Goal: Use online tool/utility: Use online tool/utility

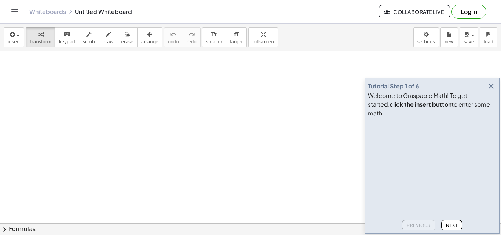
drag, startPoint x: 33, startPoint y: 80, endPoint x: 49, endPoint y: 106, distance: 29.9
click at [106, 38] on icon "button" at bounding box center [108, 34] width 5 height 9
drag, startPoint x: 15, startPoint y: 68, endPoint x: 18, endPoint y: 74, distance: 6.9
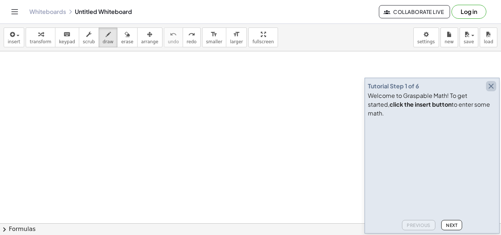
click at [491, 91] on icon "button" at bounding box center [490, 86] width 9 height 9
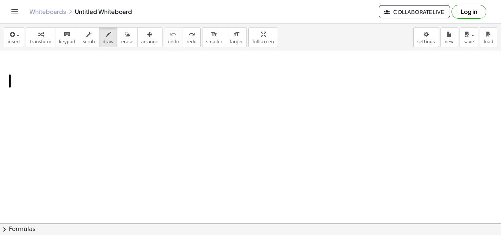
drag, startPoint x: 10, startPoint y: 75, endPoint x: 10, endPoint y: 87, distance: 12.1
drag, startPoint x: 7, startPoint y: 78, endPoint x: 10, endPoint y: 88, distance: 10.7
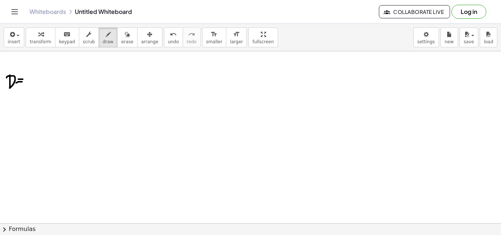
drag, startPoint x: 16, startPoint y: 83, endPoint x: 24, endPoint y: 82, distance: 7.8
drag, startPoint x: 32, startPoint y: 73, endPoint x: 36, endPoint y: 80, distance: 7.5
drag, startPoint x: 36, startPoint y: 74, endPoint x: 36, endPoint y: 85, distance: 10.3
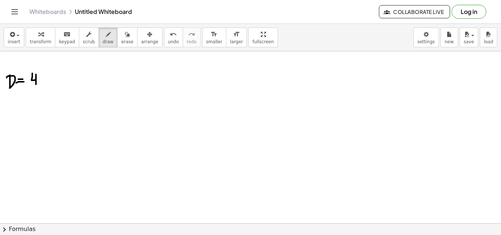
drag, startPoint x: 40, startPoint y: 83, endPoint x: 39, endPoint y: 92, distance: 8.8
drag, startPoint x: 44, startPoint y: 74, endPoint x: 44, endPoint y: 83, distance: 8.8
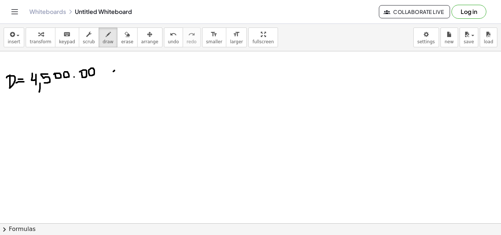
drag, startPoint x: 114, startPoint y: 70, endPoint x: 106, endPoint y: 78, distance: 11.9
drag, startPoint x: 106, startPoint y: 70, endPoint x: 114, endPoint y: 78, distance: 11.2
drag, startPoint x: 126, startPoint y: 69, endPoint x: 123, endPoint y: 78, distance: 9.9
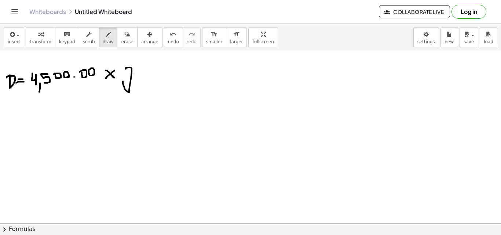
drag, startPoint x: 139, startPoint y: 67, endPoint x: 143, endPoint y: 75, distance: 9.7
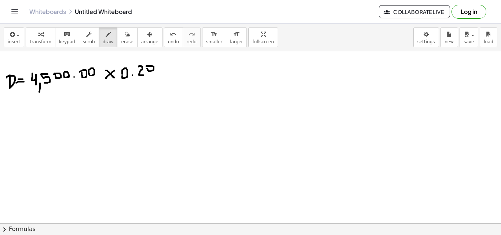
drag, startPoint x: 153, startPoint y: 67, endPoint x: 148, endPoint y: 78, distance: 12.5
drag, startPoint x: 161, startPoint y: 67, endPoint x: 157, endPoint y: 77, distance: 10.3
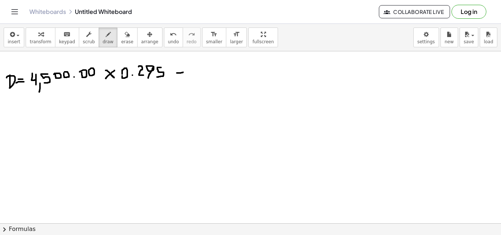
drag, startPoint x: 177, startPoint y: 73, endPoint x: 185, endPoint y: 72, distance: 8.1
drag, startPoint x: 177, startPoint y: 76, endPoint x: 186, endPoint y: 76, distance: 8.8
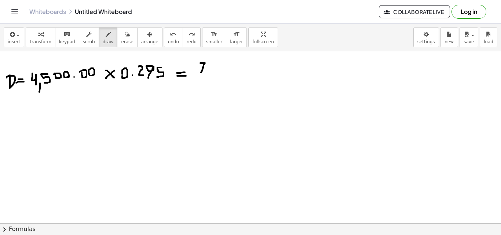
drag, startPoint x: 200, startPoint y: 63, endPoint x: 201, endPoint y: 73, distance: 9.6
drag, startPoint x: 208, startPoint y: 65, endPoint x: 209, endPoint y: 74, distance: 8.8
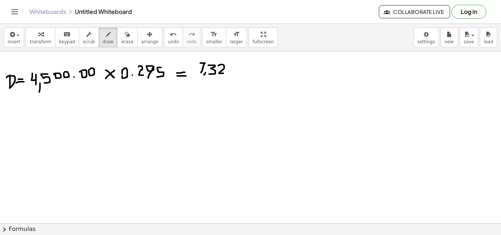
drag, startPoint x: 218, startPoint y: 66, endPoint x: 224, endPoint y: 73, distance: 9.7
drag, startPoint x: 230, startPoint y: 64, endPoint x: 230, endPoint y: 76, distance: 12.1
drag, startPoint x: 229, startPoint y: 70, endPoint x: 237, endPoint y: 70, distance: 8.1
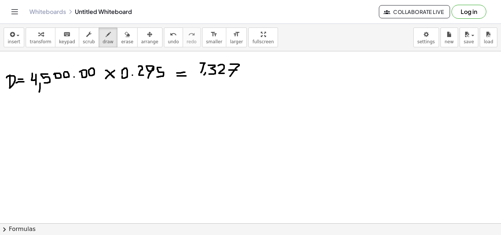
drag, startPoint x: 254, startPoint y: 64, endPoint x: 246, endPoint y: 77, distance: 14.1
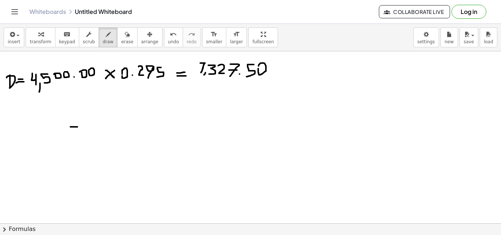
drag, startPoint x: 70, startPoint y: 127, endPoint x: 77, endPoint y: 127, distance: 7.0
drag, startPoint x: 85, startPoint y: 115, endPoint x: 91, endPoint y: 122, distance: 8.9
drag, startPoint x: 91, startPoint y: 116, endPoint x: 91, endPoint y: 126, distance: 9.9
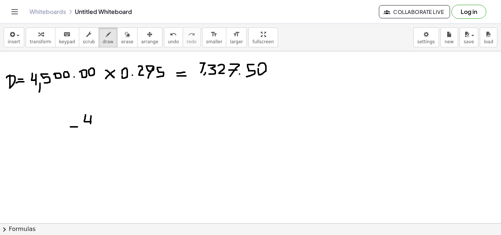
drag, startPoint x: 97, startPoint y: 125, endPoint x: 93, endPoint y: 130, distance: 6.8
drag, startPoint x: 108, startPoint y: 115, endPoint x: 103, endPoint y: 126, distance: 12.5
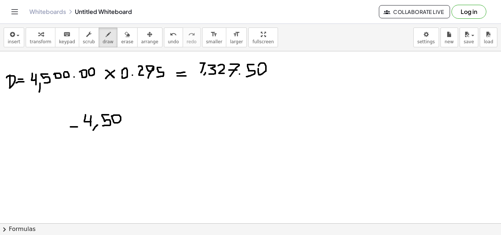
drag, startPoint x: 88, startPoint y: 136, endPoint x: 90, endPoint y: 146, distance: 9.8
drag, startPoint x: 96, startPoint y: 141, endPoint x: 93, endPoint y: 148, distance: 7.4
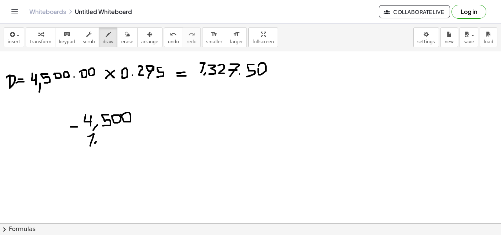
drag, startPoint x: 102, startPoint y: 133, endPoint x: 102, endPoint y: 145, distance: 11.7
drag, startPoint x: 112, startPoint y: 135, endPoint x: 118, endPoint y: 144, distance: 11.1
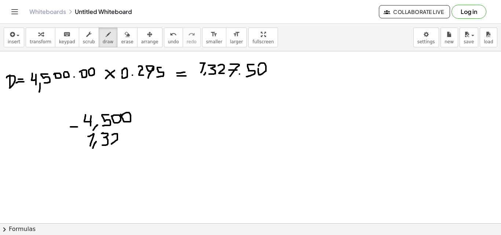
drag, startPoint x: 123, startPoint y: 132, endPoint x: 124, endPoint y: 141, distance: 10.0
drag, startPoint x: 122, startPoint y: 136, endPoint x: 130, endPoint y: 137, distance: 8.1
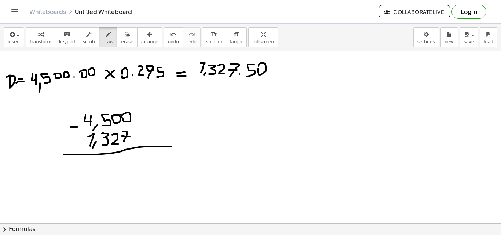
drag, startPoint x: 63, startPoint y: 154, endPoint x: 171, endPoint y: 146, distance: 108.0
drag, startPoint x: 73, startPoint y: 161, endPoint x: 68, endPoint y: 179, distance: 18.2
drag, startPoint x: 81, startPoint y: 173, endPoint x: 78, endPoint y: 178, distance: 6.6
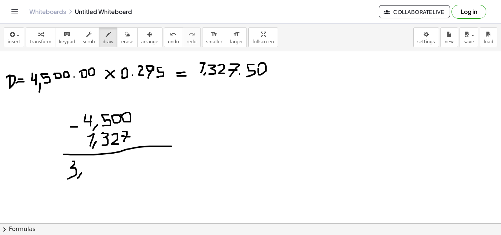
drag, startPoint x: 85, startPoint y: 164, endPoint x: 89, endPoint y: 174, distance: 11.2
drag, startPoint x: 137, startPoint y: 132, endPoint x: 135, endPoint y: 139, distance: 7.7
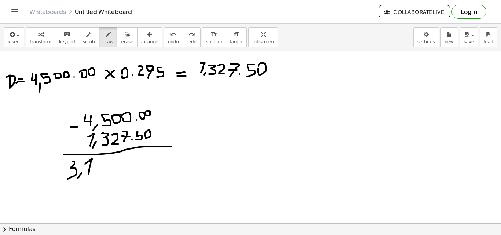
drag, startPoint x: 97, startPoint y: 161, endPoint x: 95, endPoint y: 174, distance: 13.7
drag, startPoint x: 93, startPoint y: 167, endPoint x: 100, endPoint y: 169, distance: 7.2
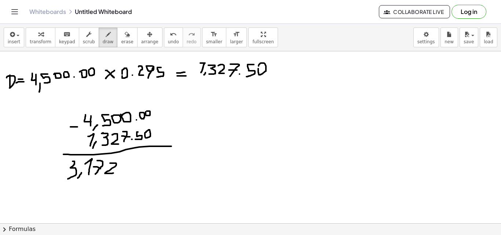
drag, startPoint x: 110, startPoint y: 163, endPoint x: 116, endPoint y: 173, distance: 11.2
drag, startPoint x: 124, startPoint y: 170, endPoint x: 125, endPoint y: 166, distance: 4.1
drag, startPoint x: 130, startPoint y: 159, endPoint x: 129, endPoint y: 171, distance: 13.0
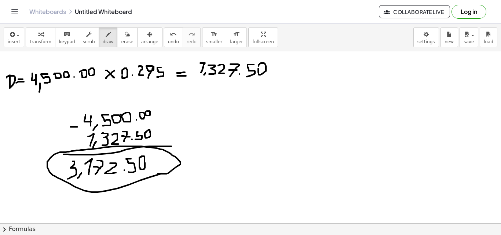
drag, startPoint x: 162, startPoint y: 173, endPoint x: 149, endPoint y: 174, distance: 12.8
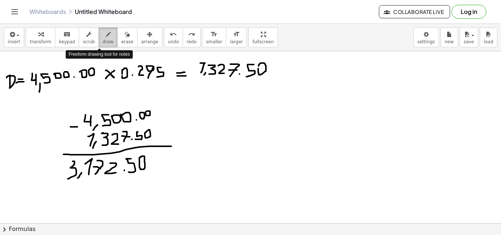
click at [103, 39] on span "draw" at bounding box center [108, 41] width 11 height 5
click at [106, 34] on icon "button" at bounding box center [108, 34] width 5 height 9
drag, startPoint x: 99, startPoint y: 34, endPoint x: 94, endPoint y: 30, distance: 6.5
click at [103, 30] on div "button" at bounding box center [108, 34] width 11 height 9
drag, startPoint x: 60, startPoint y: 190, endPoint x: 241, endPoint y: 167, distance: 182.8
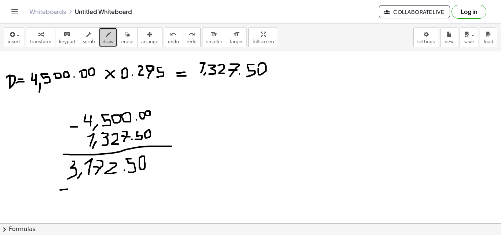
drag, startPoint x: 270, startPoint y: 60, endPoint x: 278, endPoint y: 203, distance: 142.7
drag, startPoint x: 269, startPoint y: 56, endPoint x: 262, endPoint y: 248, distance: 192.5
click at [262, 235] on html "Graspable Math Activities Get Started Activity Bank Assigned Work Classes White…" at bounding box center [250, 117] width 501 height 235
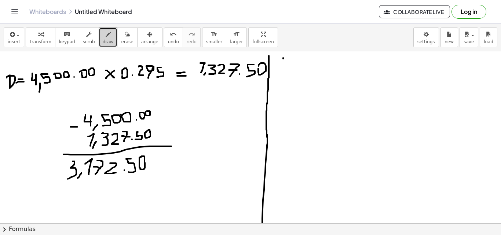
drag, startPoint x: 283, startPoint y: 58, endPoint x: 283, endPoint y: 72, distance: 13.9
drag, startPoint x: 279, startPoint y: 62, endPoint x: 280, endPoint y: 73, distance: 10.3
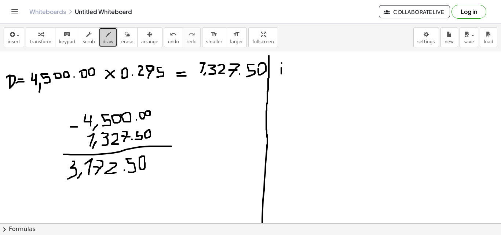
drag, startPoint x: 281, startPoint y: 68, endPoint x: 280, endPoint y: 76, distance: 8.1
drag, startPoint x: 309, startPoint y: 54, endPoint x: 308, endPoint y: 66, distance: 12.1
drag, startPoint x: 303, startPoint y: 61, endPoint x: 307, endPoint y: 69, distance: 8.4
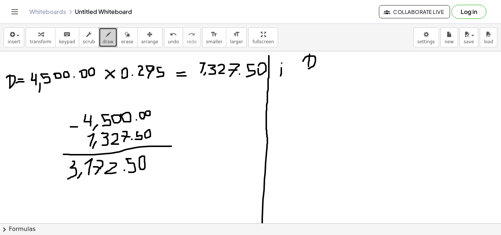
drag, startPoint x: 296, startPoint y: 72, endPoint x: 321, endPoint y: 67, distance: 25.4
drag, startPoint x: 310, startPoint y: 71, endPoint x: 314, endPoint y: 80, distance: 9.5
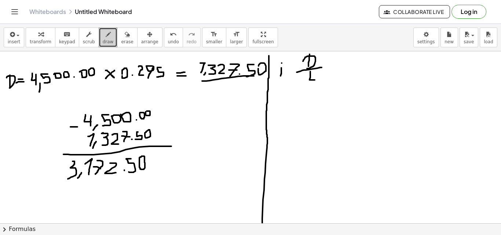
drag, startPoint x: 206, startPoint y: 81, endPoint x: 254, endPoint y: 76, distance: 47.9
drag, startPoint x: 287, startPoint y: 102, endPoint x: 290, endPoint y: 115, distance: 13.4
drag, startPoint x: 277, startPoint y: 97, endPoint x: 276, endPoint y: 112, distance: 14.7
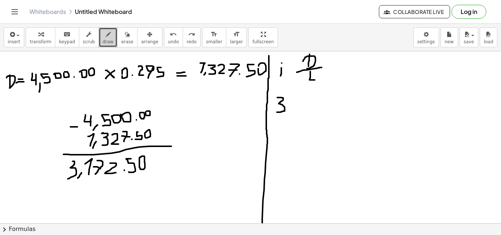
drag, startPoint x: 291, startPoint y: 96, endPoint x: 296, endPoint y: 107, distance: 11.8
drag, startPoint x: 301, startPoint y: 97, endPoint x: 305, endPoint y: 109, distance: 12.6
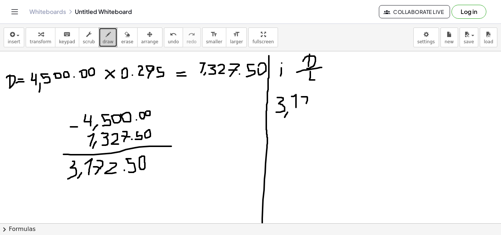
drag, startPoint x: 301, startPoint y: 104, endPoint x: 307, endPoint y: 104, distance: 6.2
drag, startPoint x: 314, startPoint y: 100, endPoint x: 311, endPoint y: 104, distance: 4.8
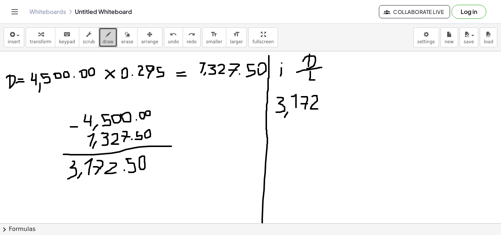
drag, startPoint x: 312, startPoint y: 96, endPoint x: 320, endPoint y: 109, distance: 14.6
drag, startPoint x: 331, startPoint y: 94, endPoint x: 327, endPoint y: 111, distance: 17.1
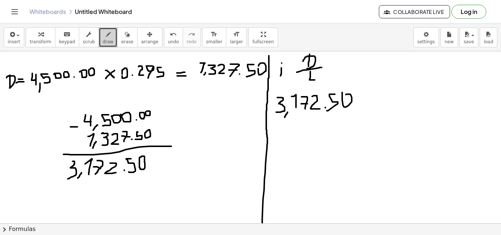
drag, startPoint x: 346, startPoint y: 95, endPoint x: 342, endPoint y: 92, distance: 4.6
drag, startPoint x: 274, startPoint y: 117, endPoint x: 358, endPoint y: 115, distance: 83.2
drag, startPoint x: 277, startPoint y: 121, endPoint x: 286, endPoint y: 125, distance: 10.2
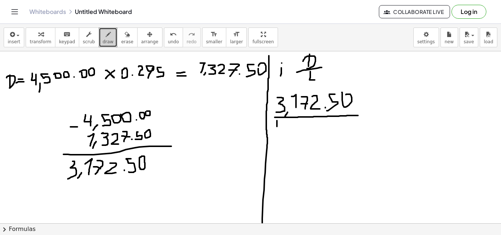
drag, startPoint x: 284, startPoint y: 119, endPoint x: 284, endPoint y: 135, distance: 15.8
drag, startPoint x: 297, startPoint y: 122, endPoint x: 292, endPoint y: 135, distance: 14.0
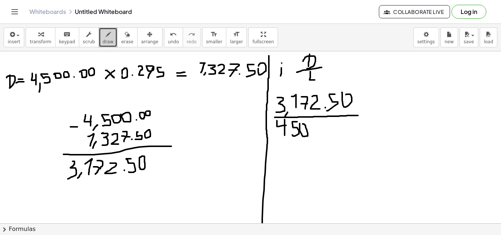
drag, startPoint x: 325, startPoint y: 130, endPoint x: 329, endPoint y: 127, distance: 5.3
drag, startPoint x: 338, startPoint y: 121, endPoint x: 332, endPoint y: 123, distance: 6.1
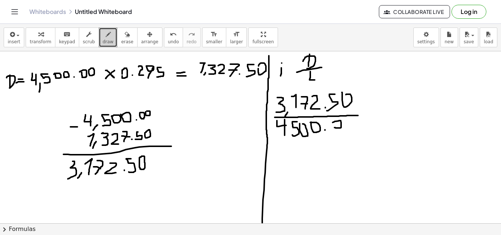
drag, startPoint x: 363, startPoint y: 102, endPoint x: 371, endPoint y: 102, distance: 7.7
drag, startPoint x: 364, startPoint y: 105, endPoint x: 374, endPoint y: 106, distance: 10.3
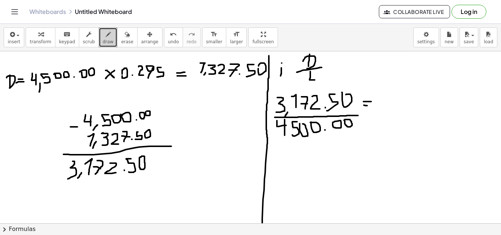
drag, startPoint x: 402, startPoint y: 94, endPoint x: 409, endPoint y: 107, distance: 14.4
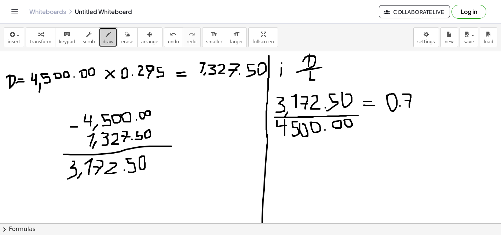
drag, startPoint x: 427, startPoint y: 93, endPoint x: 422, endPoint y: 106, distance: 13.1
drag, startPoint x: 438, startPoint y: 97, endPoint x: 433, endPoint y: 103, distance: 7.3
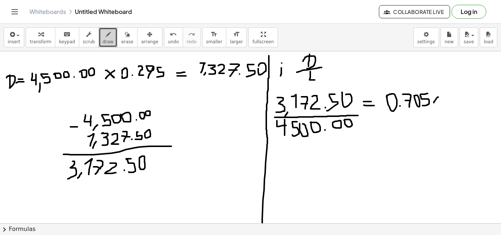
drag, startPoint x: 432, startPoint y: 97, endPoint x: 437, endPoint y: 102, distance: 7.0
drag, startPoint x: 443, startPoint y: 98, endPoint x: 446, endPoint y: 107, distance: 9.5
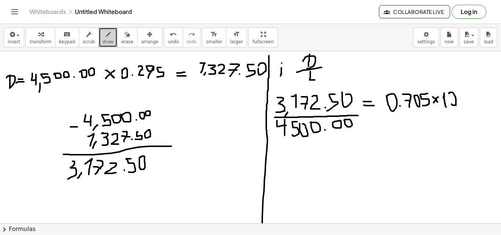
drag, startPoint x: 308, startPoint y: 147, endPoint x: 309, endPoint y: 166, distance: 19.5
drag, startPoint x: 308, startPoint y: 157, endPoint x: 315, endPoint y: 157, distance: 6.6
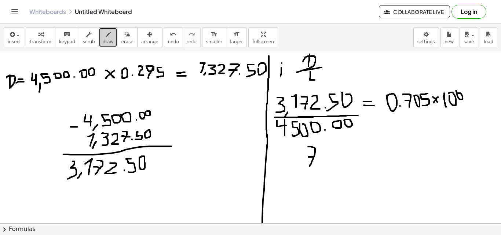
drag, startPoint x: 334, startPoint y: 148, endPoint x: 334, endPoint y: 162, distance: 13.9
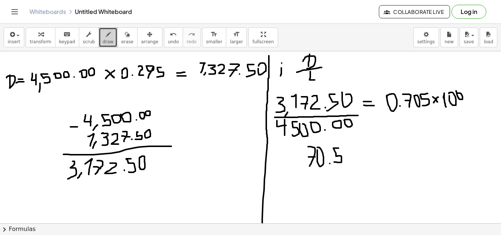
drag, startPoint x: 358, startPoint y: 149, endPoint x: 350, endPoint y: 163, distance: 16.3
drag, startPoint x: 340, startPoint y: 113, endPoint x: 499, endPoint y: 218, distance: 190.9
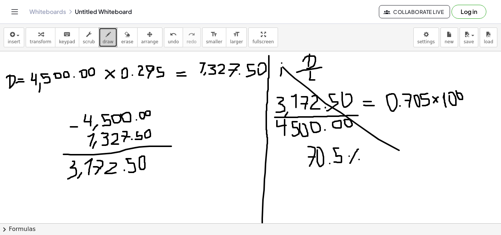
click at [500, 220] on div "×" at bounding box center [250, 137] width 501 height 172
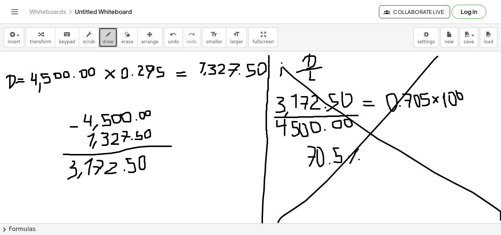
drag, startPoint x: 437, startPoint y: 56, endPoint x: 278, endPoint y: 222, distance: 229.9
click at [278, 222] on div "×" at bounding box center [250, 137] width 501 height 172
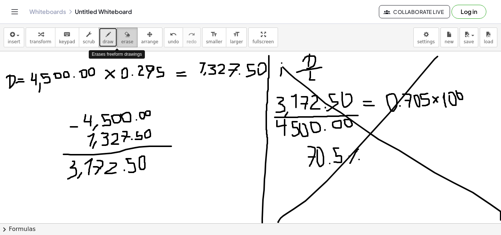
click at [121, 33] on div "button" at bounding box center [127, 34] width 12 height 9
drag, startPoint x: 270, startPoint y: 53, endPoint x: 273, endPoint y: 56, distance: 4.2
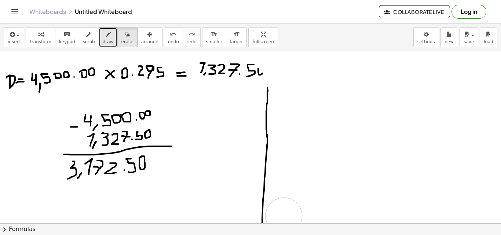
drag, startPoint x: 278, startPoint y: 56, endPoint x: 386, endPoint y: 112, distance: 121.6
click at [103, 41] on span "draw" at bounding box center [108, 41] width 11 height 5
drag, startPoint x: 257, startPoint y: 67, endPoint x: 263, endPoint y: 71, distance: 6.8
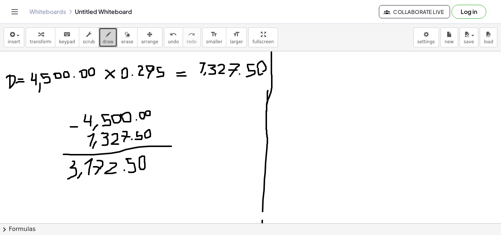
drag, startPoint x: 271, startPoint y: 52, endPoint x: 268, endPoint y: 125, distance: 73.4
drag, startPoint x: 300, startPoint y: 91, endPoint x: 305, endPoint y: 103, distance: 12.5
drag, startPoint x: 312, startPoint y: 86, endPoint x: 324, endPoint y: 104, distance: 21.6
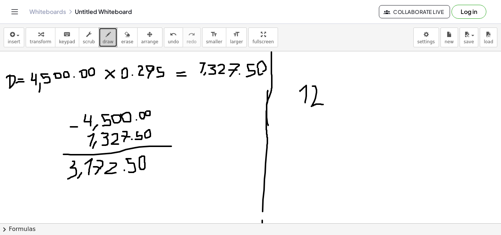
drag, startPoint x: 338, startPoint y: 89, endPoint x: 329, endPoint y: 107, distance: 20.4
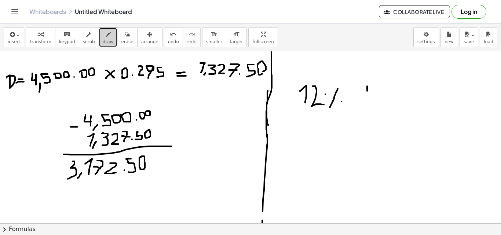
drag, startPoint x: 367, startPoint y: 86, endPoint x: 367, endPoint y: 93, distance: 7.3
drag, startPoint x: 359, startPoint y: 91, endPoint x: 371, endPoint y: 91, distance: 12.1
drag, startPoint x: 379, startPoint y: 84, endPoint x: 379, endPoint y: 104, distance: 20.2
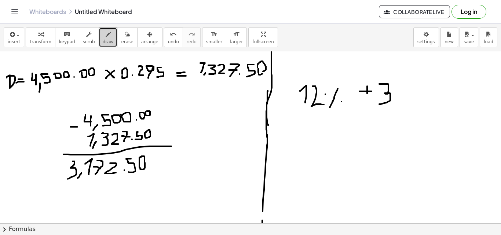
drag, startPoint x: 394, startPoint y: 85, endPoint x: 398, endPoint y: 99, distance: 15.2
drag, startPoint x: 406, startPoint y: 82, endPoint x: 405, endPoint y: 98, distance: 16.2
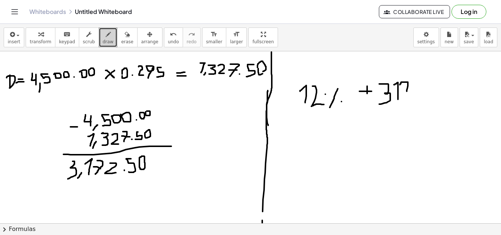
drag, startPoint x: 402, startPoint y: 92, endPoint x: 408, endPoint y: 91, distance: 5.6
drag, startPoint x: 410, startPoint y: 84, endPoint x: 414, endPoint y: 99, distance: 15.7
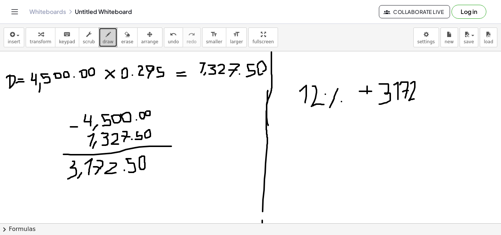
drag, startPoint x: 431, startPoint y: 81, endPoint x: 429, endPoint y: 102, distance: 21.0
drag, startPoint x: 442, startPoint y: 81, endPoint x: 439, endPoint y: 85, distance: 4.0
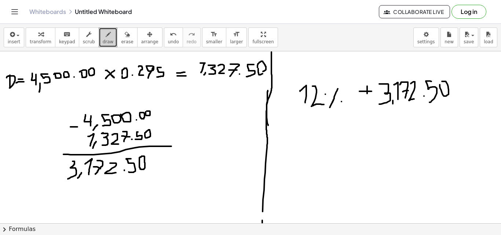
drag, startPoint x: 392, startPoint y: 100, endPoint x: 392, endPoint y: 104, distance: 4.0
drag, startPoint x: 307, startPoint y: 112, endPoint x: 309, endPoint y: 120, distance: 7.9
drag, startPoint x: 305, startPoint y: 120, endPoint x: 314, endPoint y: 120, distance: 9.5
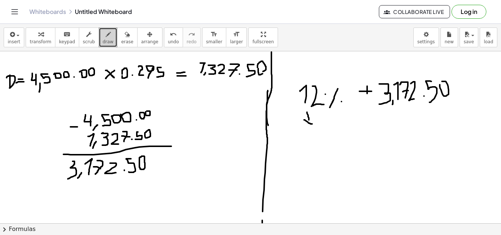
drag, startPoint x: 299, startPoint y: 134, endPoint x: 304, endPoint y: 140, distance: 8.1
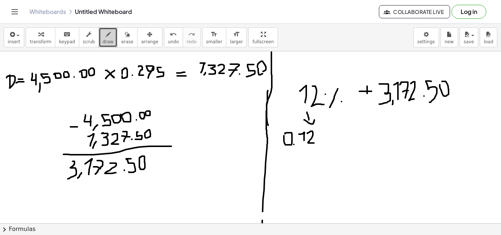
drag, startPoint x: 307, startPoint y: 133, endPoint x: 315, endPoint y: 143, distance: 12.5
drag, startPoint x: 279, startPoint y: 162, endPoint x: 288, endPoint y: 162, distance: 8.8
drag, startPoint x: 278, startPoint y: 166, endPoint x: 285, endPoint y: 166, distance: 7.0
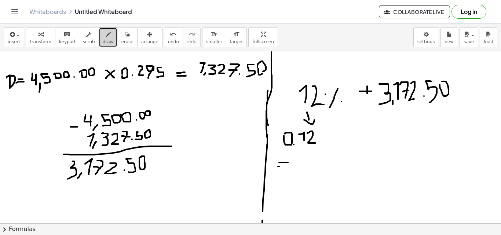
drag, startPoint x: 293, startPoint y: 158, endPoint x: 288, endPoint y: 174, distance: 16.9
drag, startPoint x: 303, startPoint y: 169, endPoint x: 302, endPoint y: 172, distance: 3.7
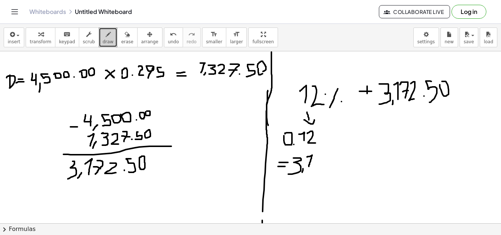
drag, startPoint x: 307, startPoint y: 157, endPoint x: 309, endPoint y: 167, distance: 10.1
drag, startPoint x: 315, startPoint y: 155, endPoint x: 315, endPoint y: 166, distance: 10.6
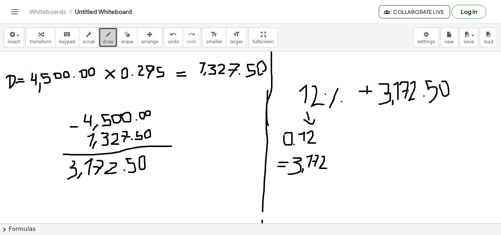
drag, startPoint x: 322, startPoint y: 156, endPoint x: 326, endPoint y: 168, distance: 12.5
drag, startPoint x: 343, startPoint y: 153, endPoint x: 341, endPoint y: 164, distance: 11.1
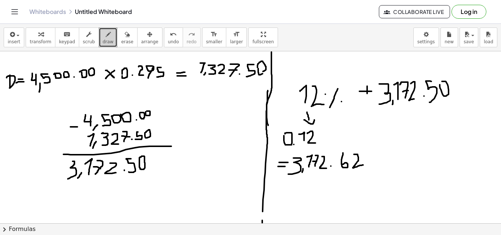
drag, startPoint x: 354, startPoint y: 154, endPoint x: 363, endPoint y: 165, distance: 14.0
drag, startPoint x: 296, startPoint y: 194, endPoint x: 309, endPoint y: 188, distance: 14.0
drag, startPoint x: 313, startPoint y: 198, endPoint x: 317, endPoint y: 204, distance: 8.0
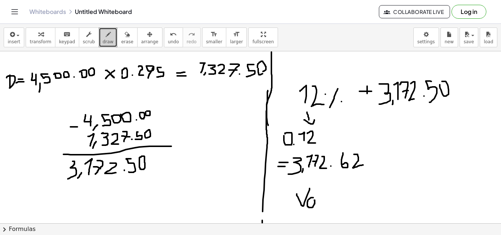
drag, startPoint x: 317, startPoint y: 185, endPoint x: 322, endPoint y: 203, distance: 19.0
drag, startPoint x: 325, startPoint y: 191, endPoint x: 323, endPoint y: 195, distance: 4.3
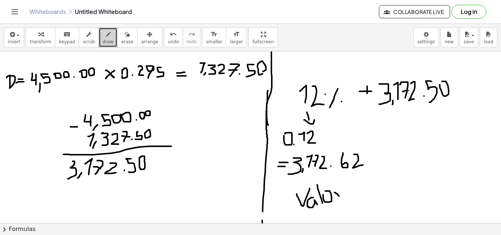
drag, startPoint x: 334, startPoint y: 192, endPoint x: 339, endPoint y: 190, distance: 5.4
drag, startPoint x: 359, startPoint y: 188, endPoint x: 362, endPoint y: 193, distance: 6.2
drag, startPoint x: 376, startPoint y: 182, endPoint x: 376, endPoint y: 205, distance: 22.7
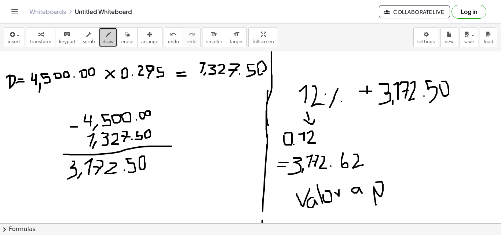
drag, startPoint x: 390, startPoint y: 183, endPoint x: 399, endPoint y: 187, distance: 10.3
drag, startPoint x: 413, startPoint y: 178, endPoint x: 406, endPoint y: 203, distance: 26.0
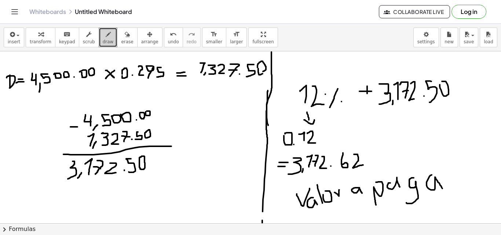
drag, startPoint x: 431, startPoint y: 175, endPoint x: 443, endPoint y: 189, distance: 18.3
drag, startPoint x: 445, startPoint y: 176, endPoint x: 452, endPoint y: 161, distance: 17.0
drag, startPoint x: 52, startPoint y: 183, endPoint x: 55, endPoint y: 209, distance: 26.1
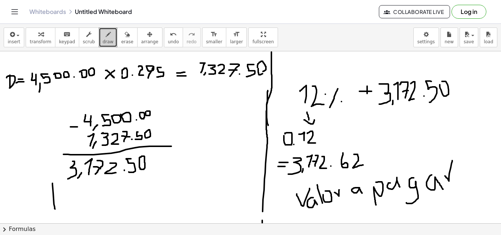
drag, startPoint x: 45, startPoint y: 195, endPoint x: 57, endPoint y: 199, distance: 11.8
drag, startPoint x: 70, startPoint y: 198, endPoint x: 79, endPoint y: 202, distance: 10.0
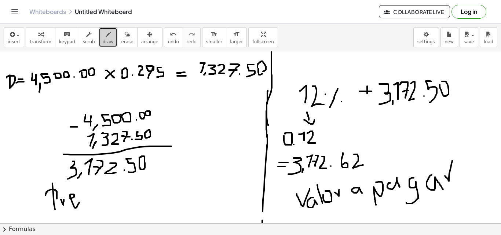
drag, startPoint x: 84, startPoint y: 195, endPoint x: 88, endPoint y: 202, distance: 7.9
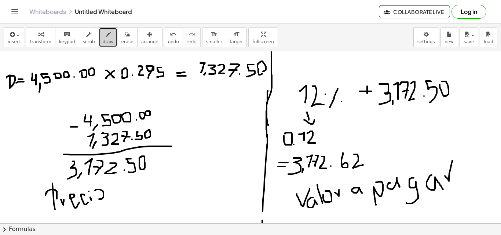
drag, startPoint x: 95, startPoint y: 190, endPoint x: 95, endPoint y: 194, distance: 3.7
drag, startPoint x: 122, startPoint y: 177, endPoint x: 137, endPoint y: 177, distance: 14.7
drag, startPoint x: 131, startPoint y: 192, endPoint x: 134, endPoint y: 202, distance: 10.0
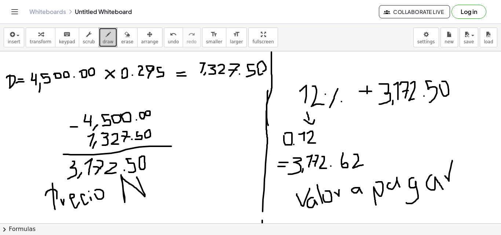
drag, startPoint x: 150, startPoint y: 190, endPoint x: 158, endPoint y: 192, distance: 7.8
drag, startPoint x: 166, startPoint y: 174, endPoint x: 171, endPoint y: 189, distance: 16.0
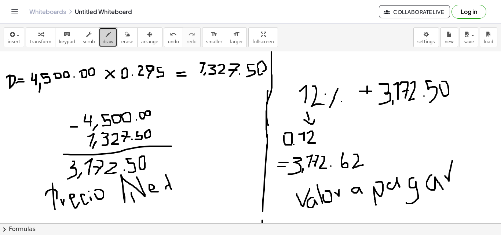
drag, startPoint x: 166, startPoint y: 189, endPoint x: 173, endPoint y: 182, distance: 9.3
drag, startPoint x: 186, startPoint y: 178, endPoint x: 177, endPoint y: 178, distance: 8.8
